Goal: Find specific page/section: Find specific page/section

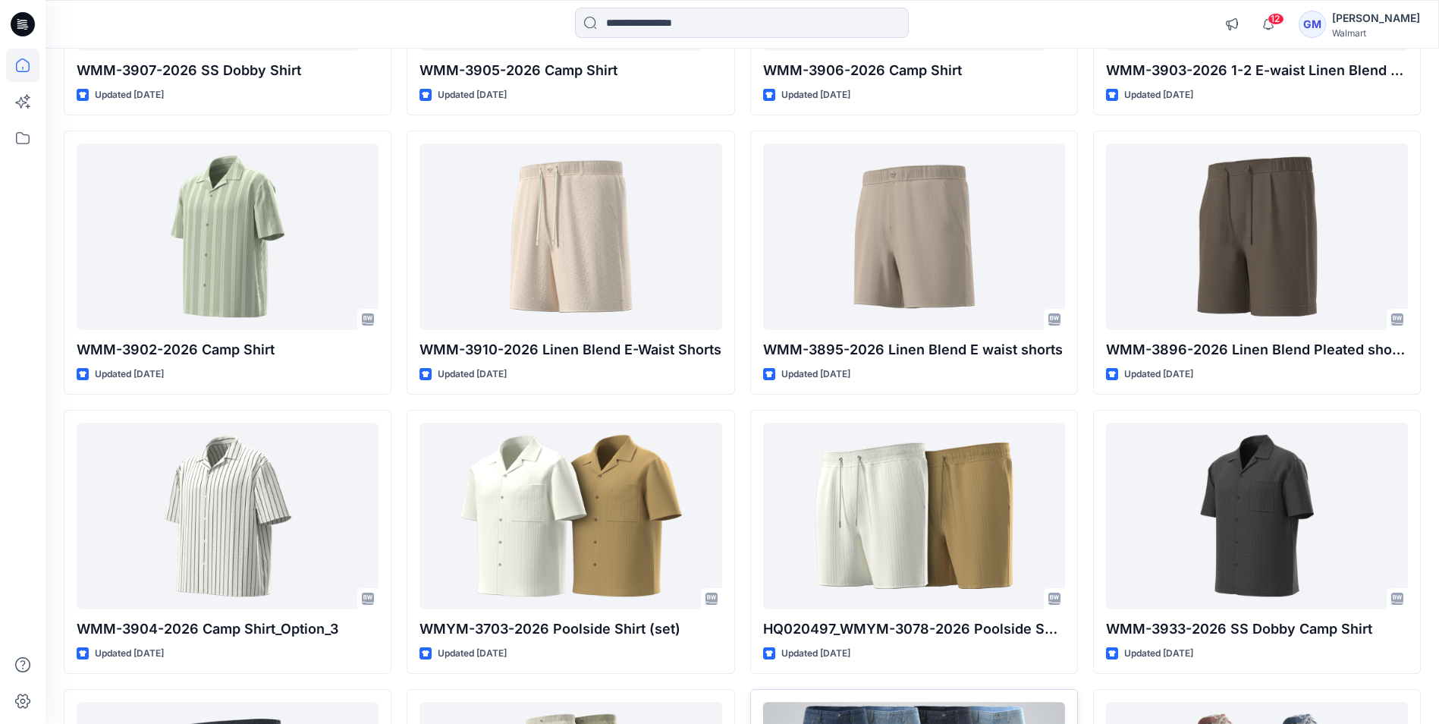
scroll to position [7551, 0]
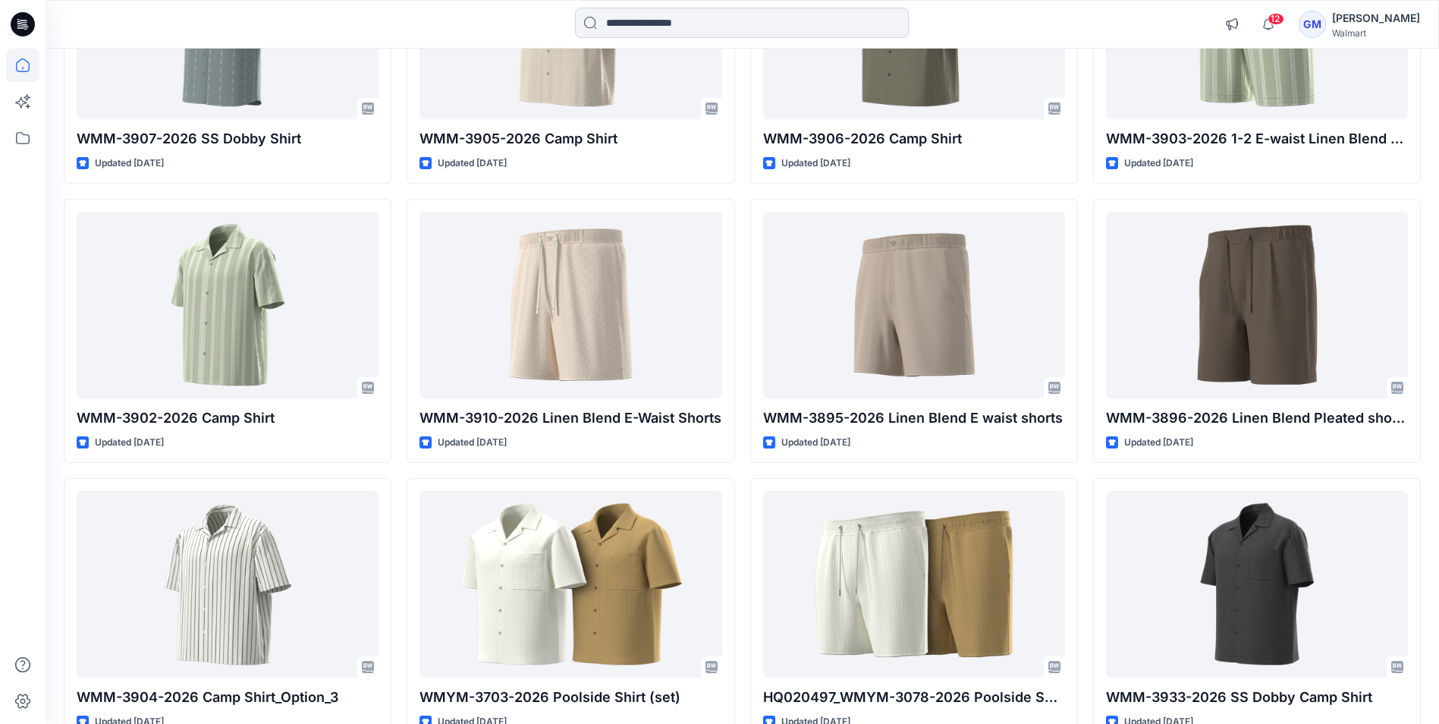
click at [698, 22] on input at bounding box center [742, 23] width 334 height 30
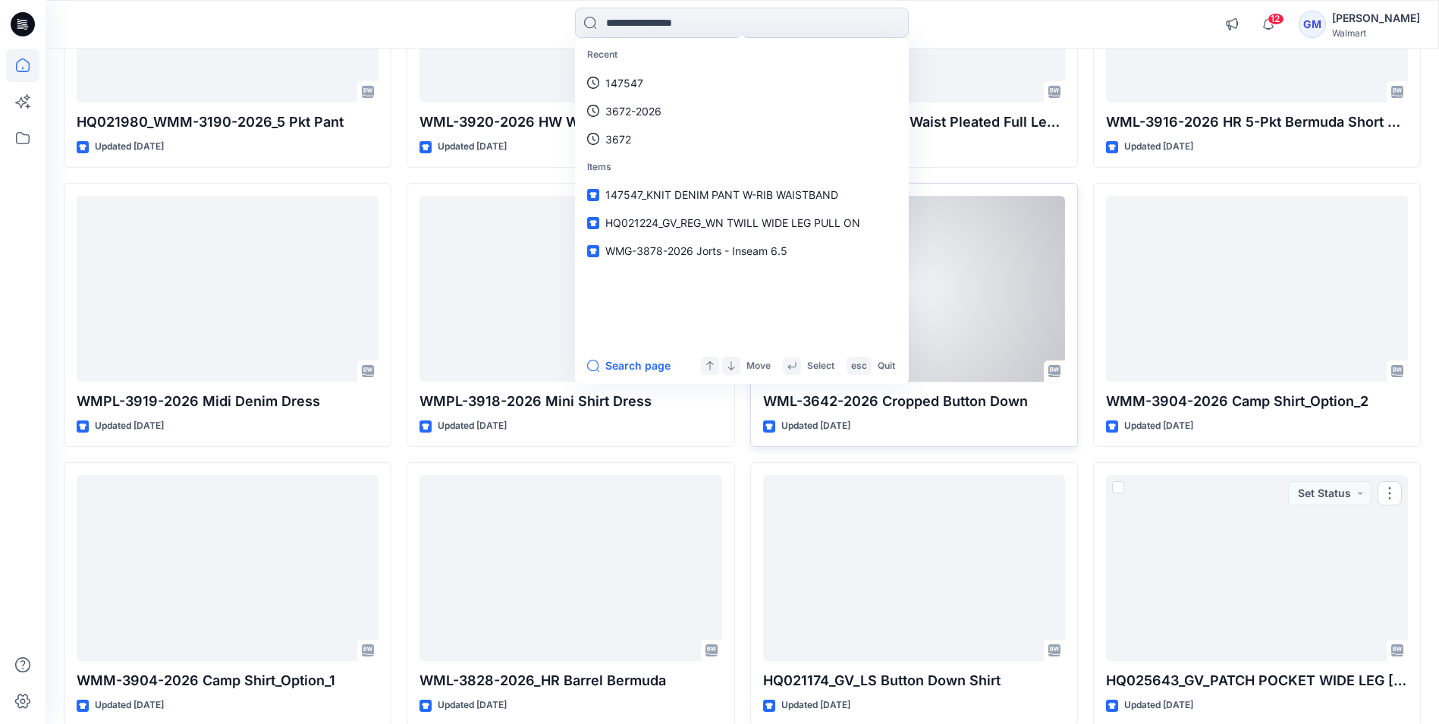
scroll to position [11271, 0]
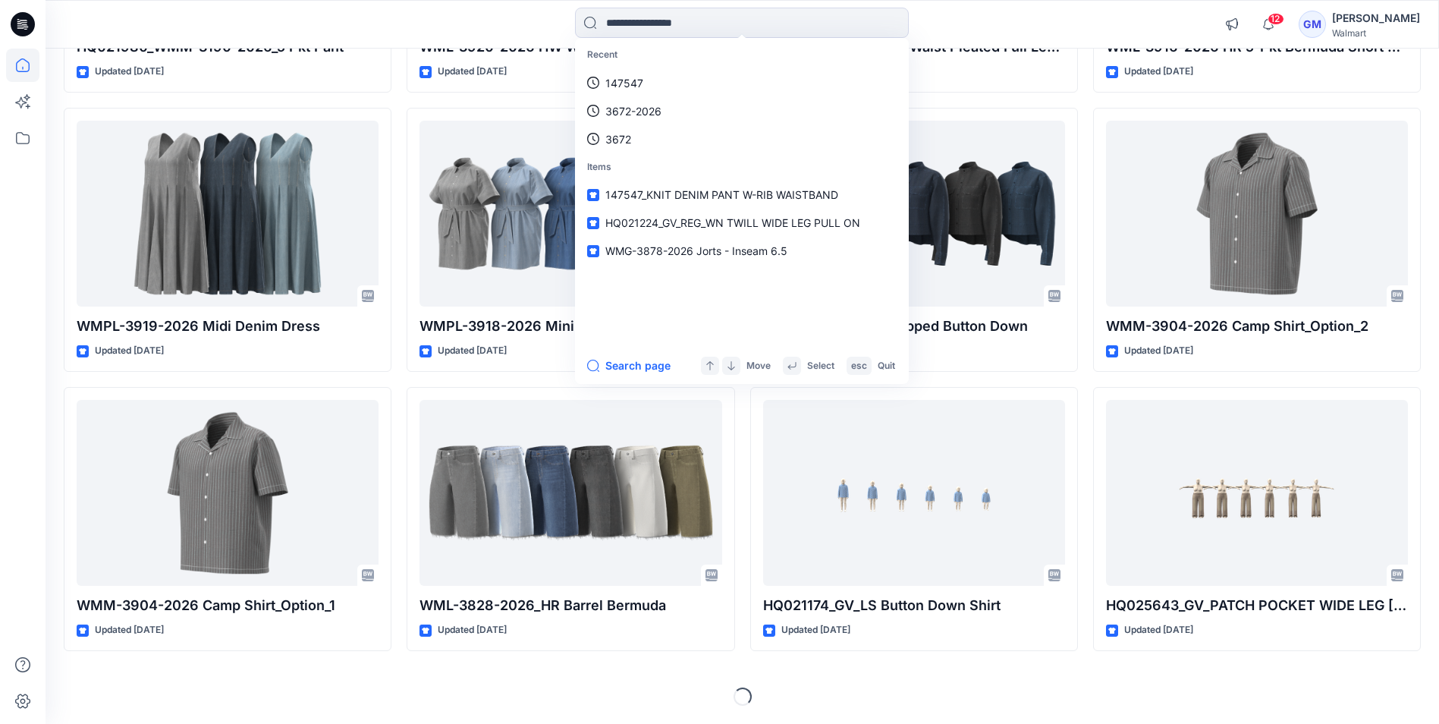
click at [1046, 5] on div "Recent 147547 3672-2026 3672 Items 147547_KNIT DENIM PANT W-RIB WAISTBAND HQ021…" at bounding box center [743, 24] width 1394 height 49
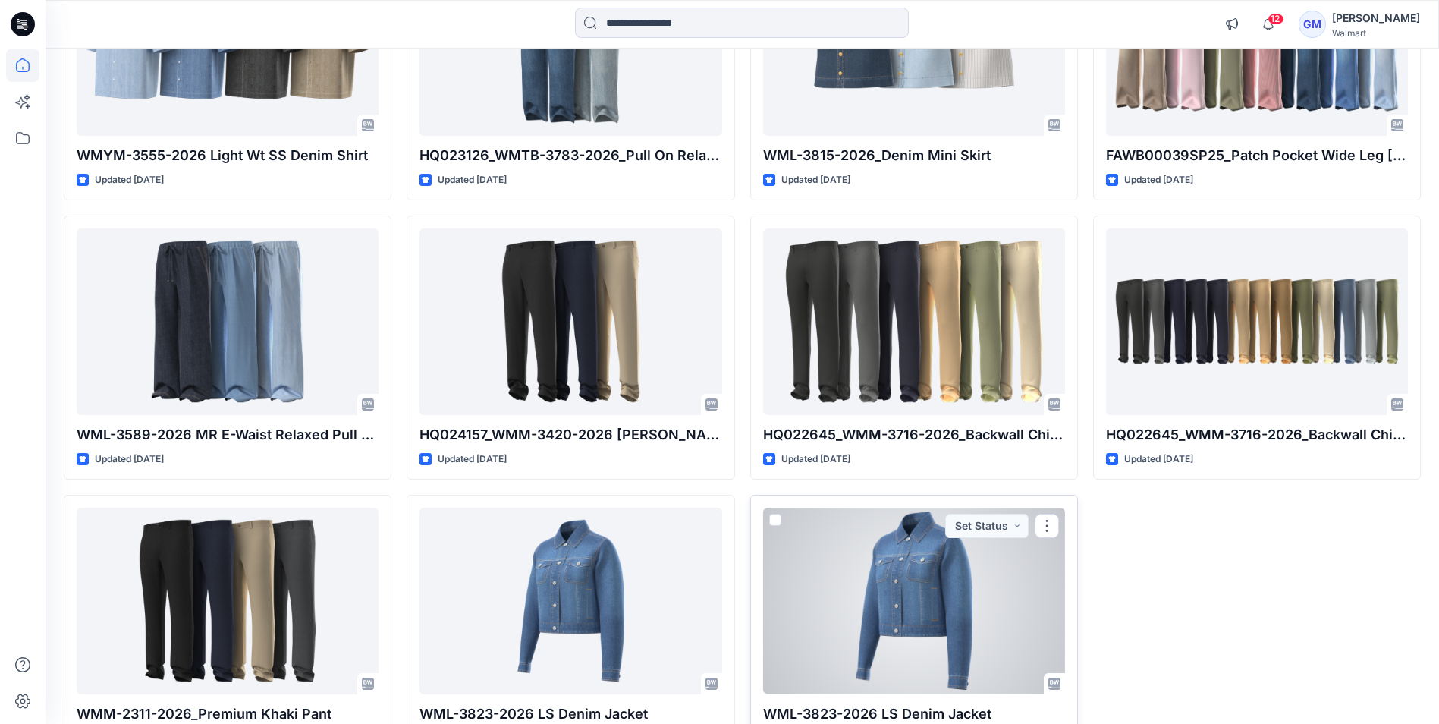
scroll to position [23778, 0]
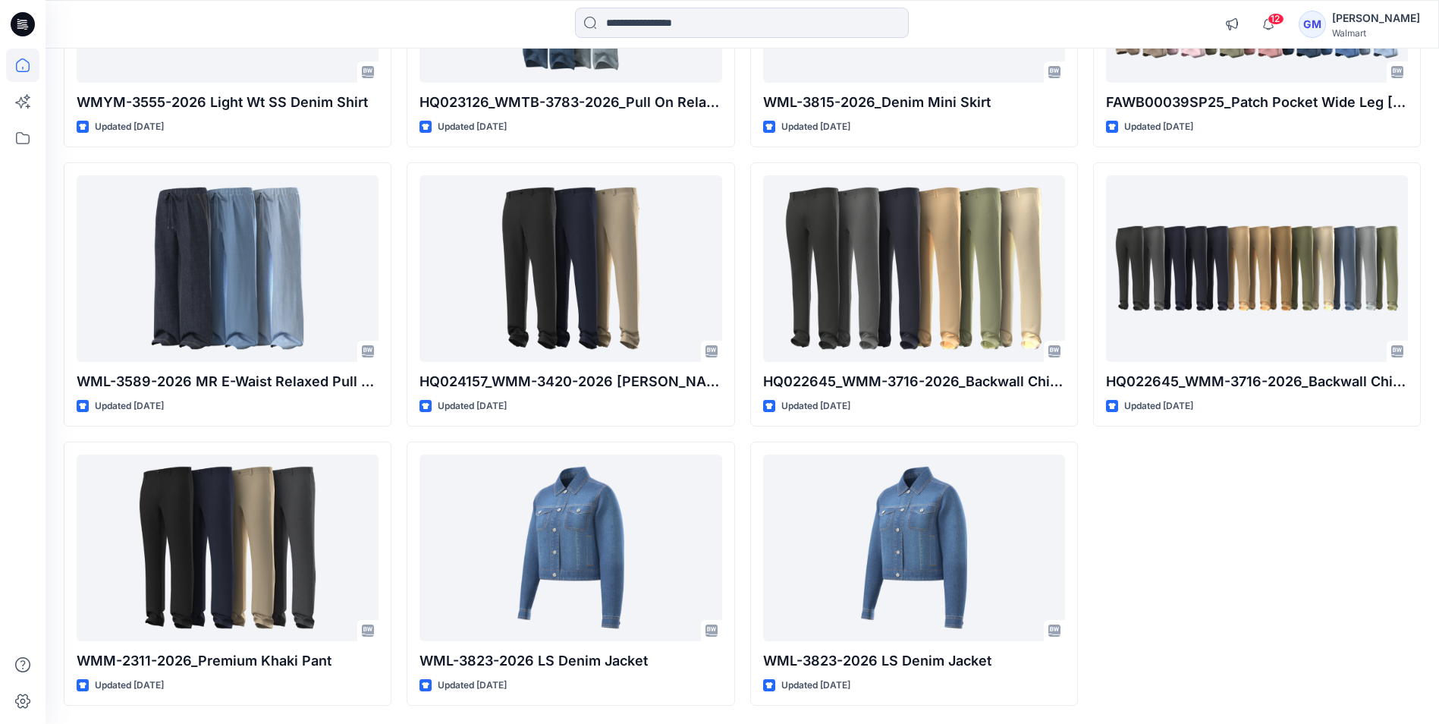
click at [26, 27] on icon at bounding box center [25, 27] width 5 height 1
click at [12, 15] on icon at bounding box center [23, 24] width 24 height 49
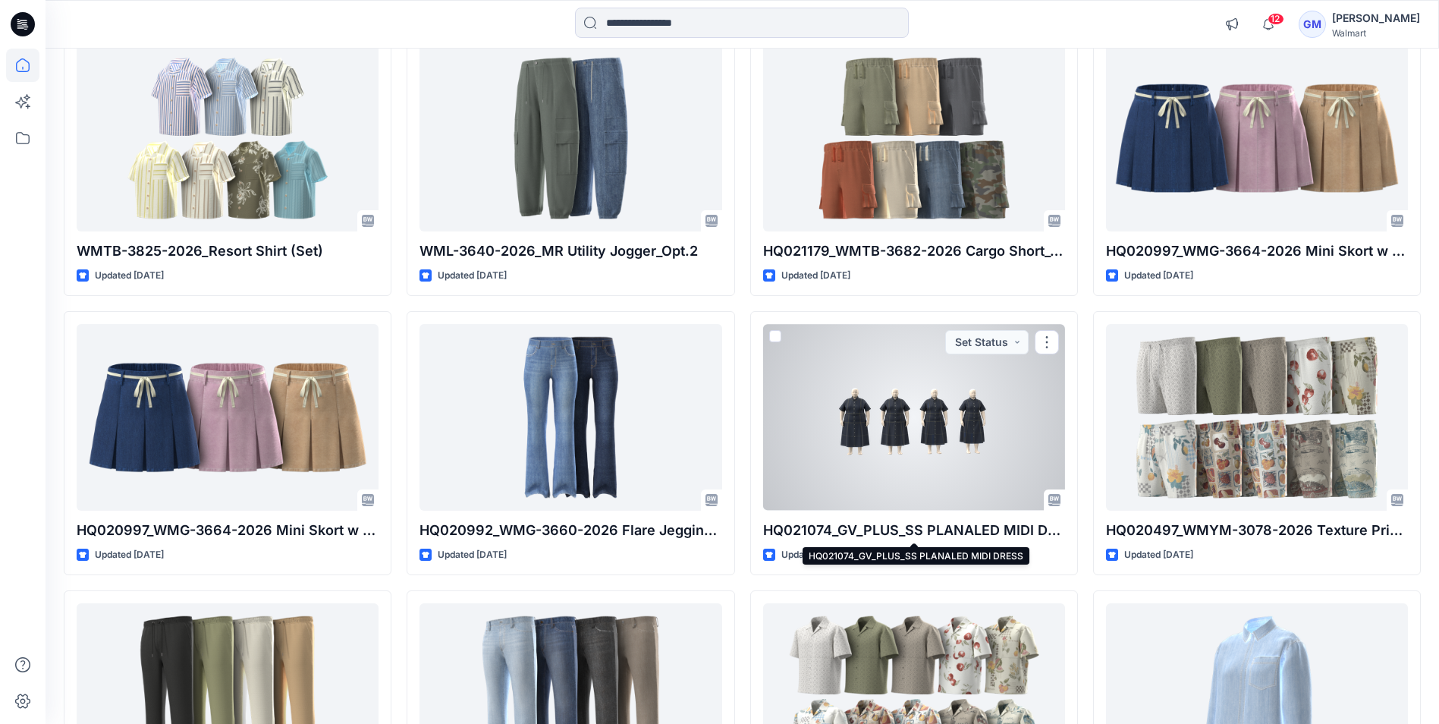
scroll to position [22489, 0]
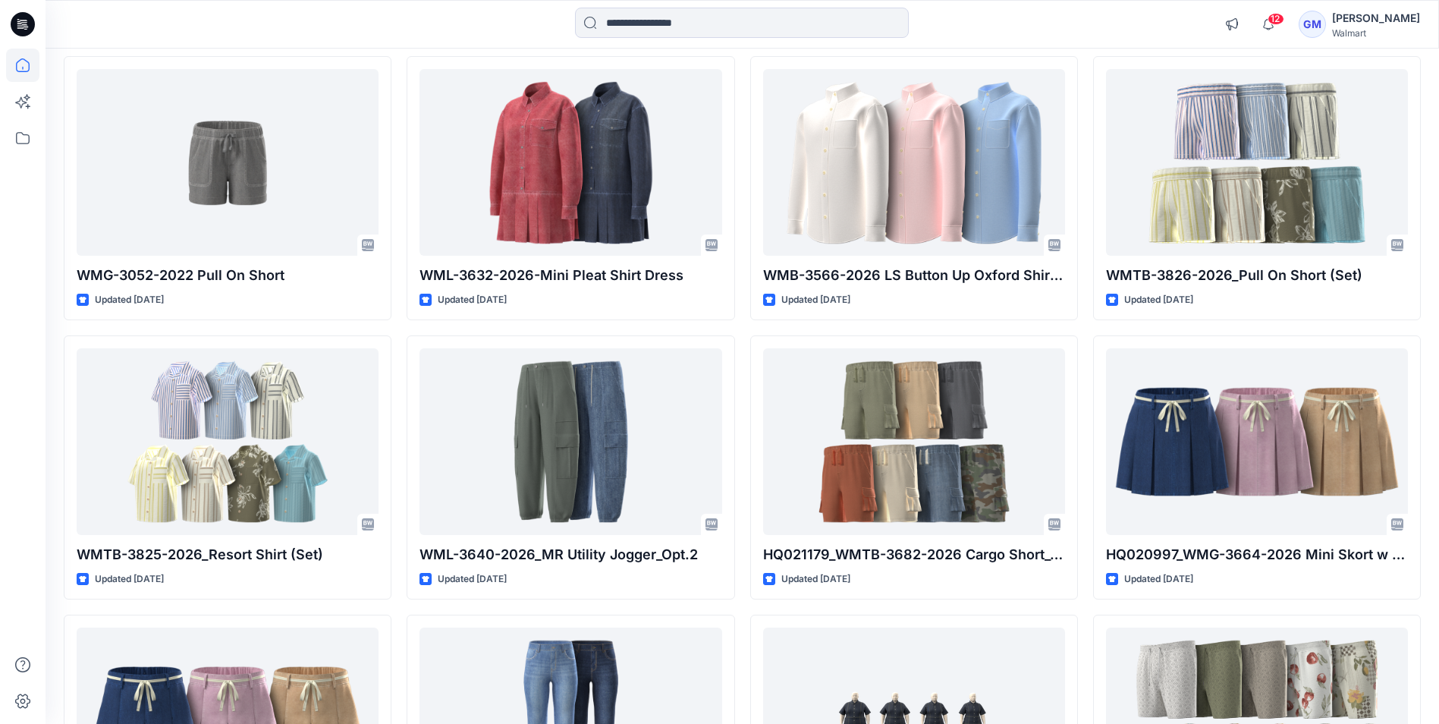
click at [25, 33] on icon at bounding box center [23, 24] width 24 height 24
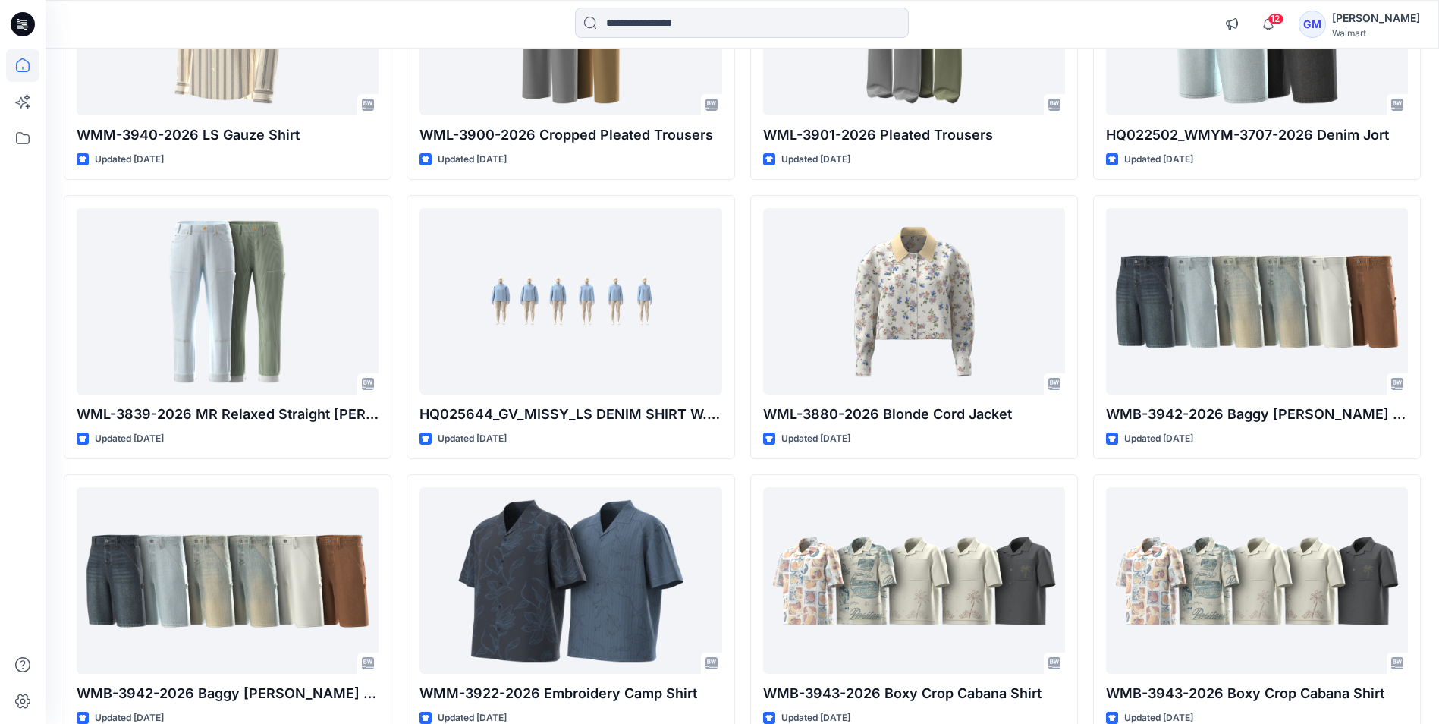
scroll to position [0, 0]
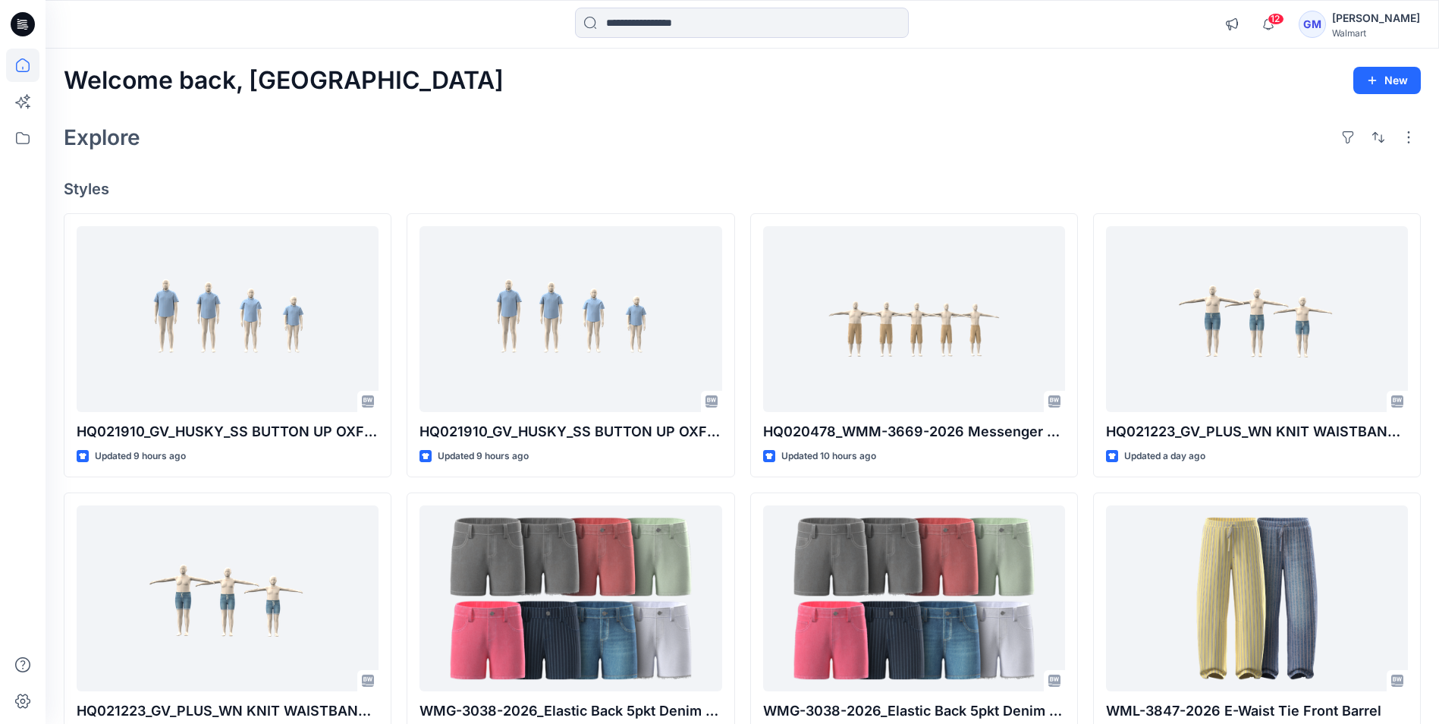
click at [20, 27] on icon at bounding box center [23, 24] width 24 height 24
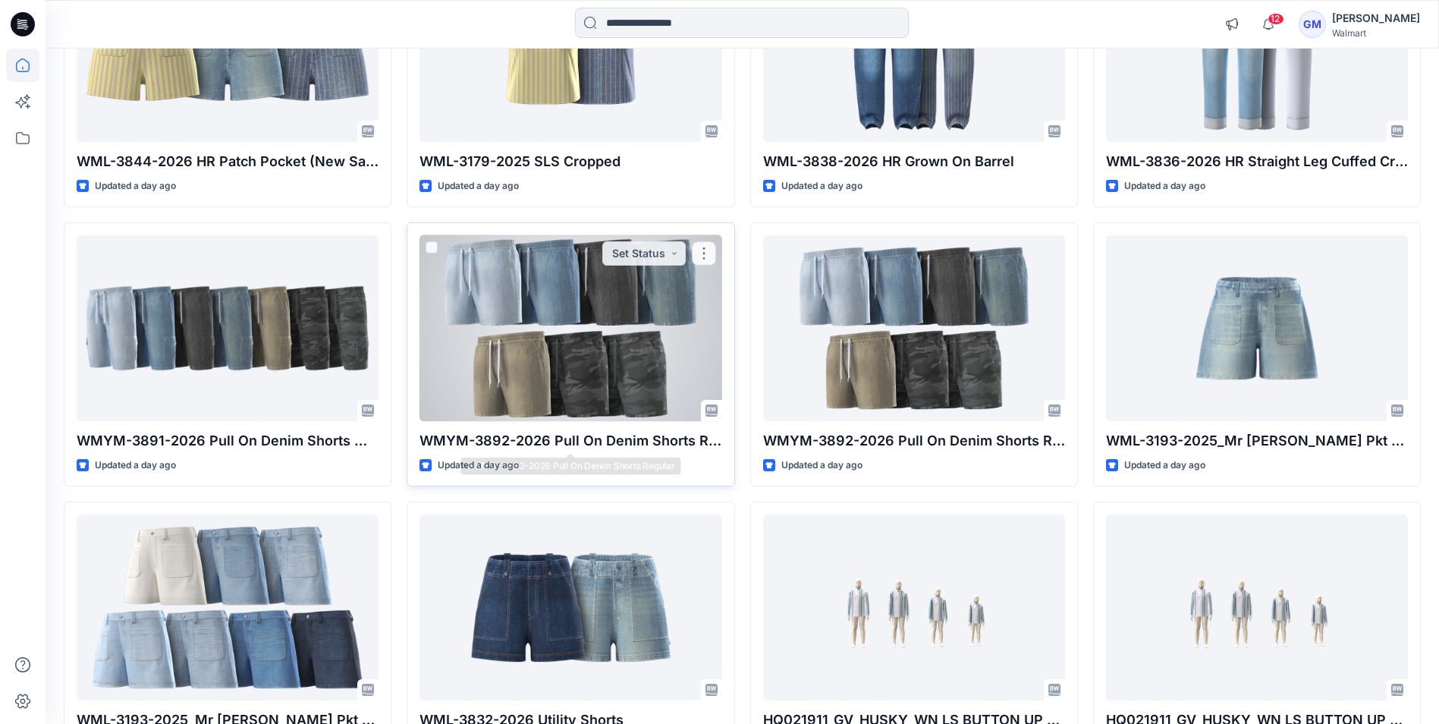
scroll to position [910, 0]
